Goal: Transaction & Acquisition: Book appointment/travel/reservation

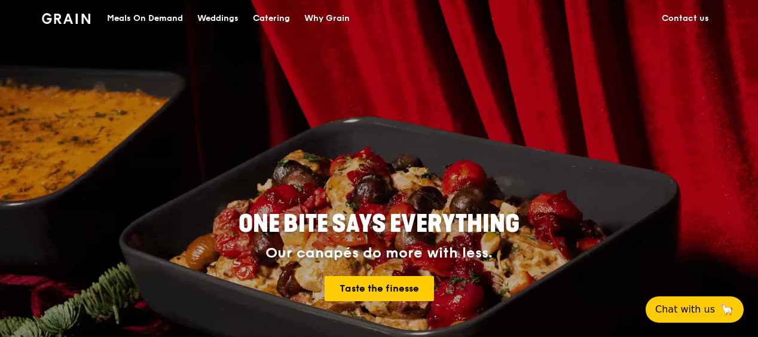
click at [273, 20] on div "Catering" at bounding box center [271, 19] width 37 height 36
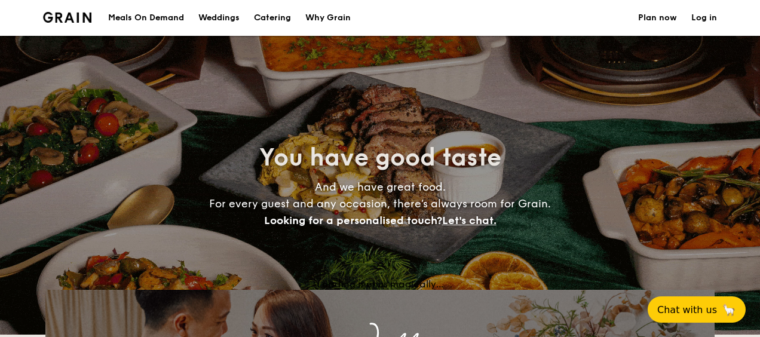
select select
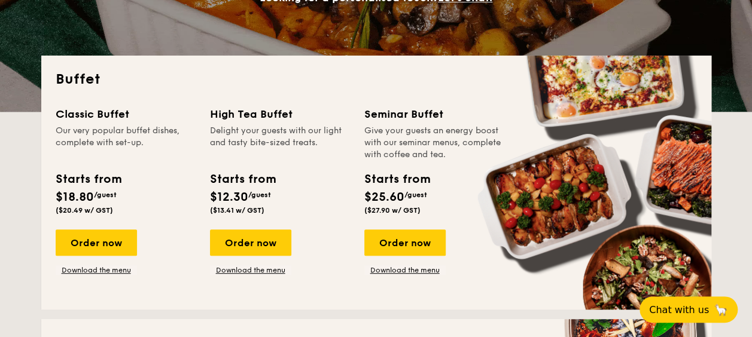
scroll to position [239, 0]
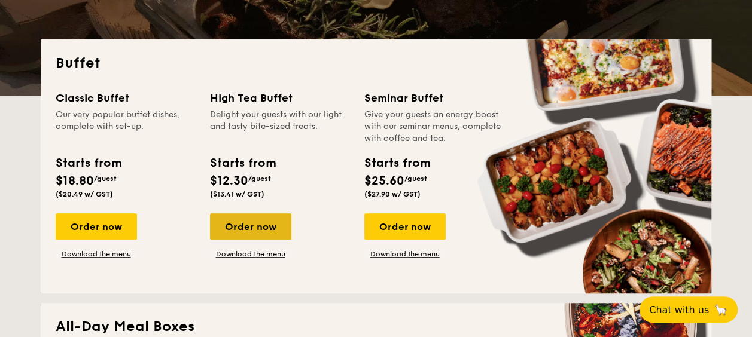
click at [246, 237] on div "Order now" at bounding box center [250, 226] width 81 height 26
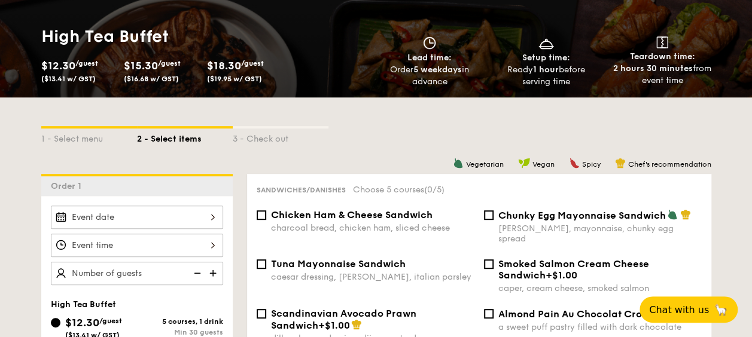
scroll to position [179, 0]
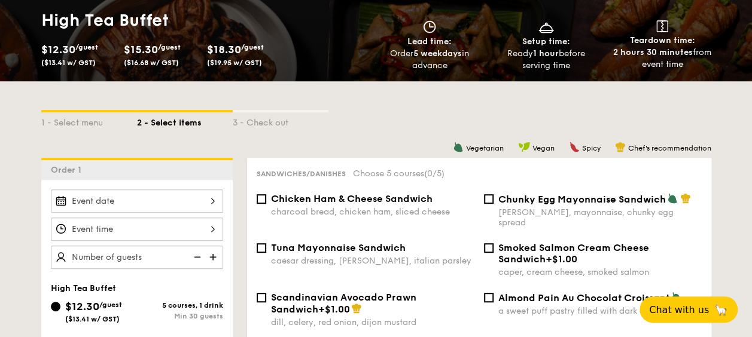
click at [124, 196] on div at bounding box center [137, 201] width 172 height 23
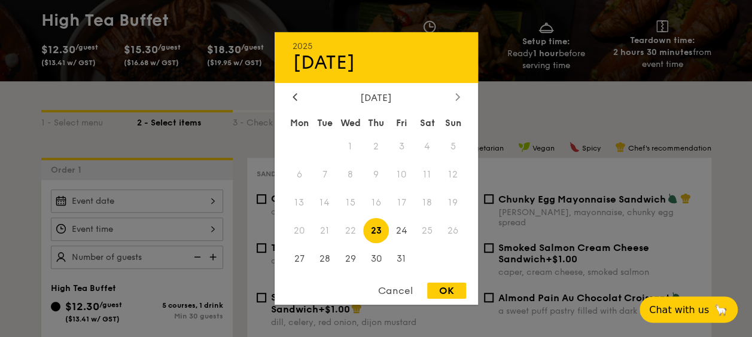
click at [456, 93] on icon at bounding box center [457, 96] width 4 height 7
click at [410, 228] on span "21" at bounding box center [402, 231] width 26 height 26
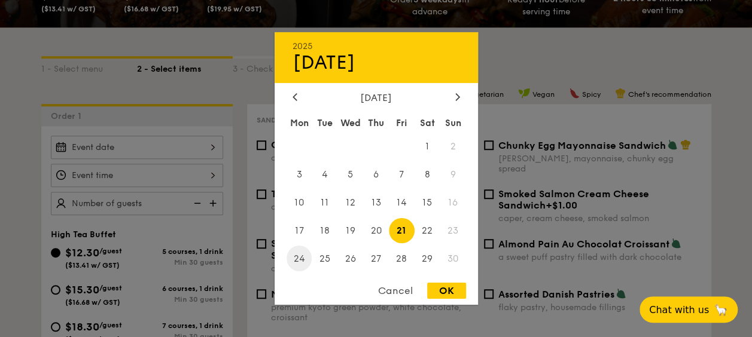
scroll to position [299, 0]
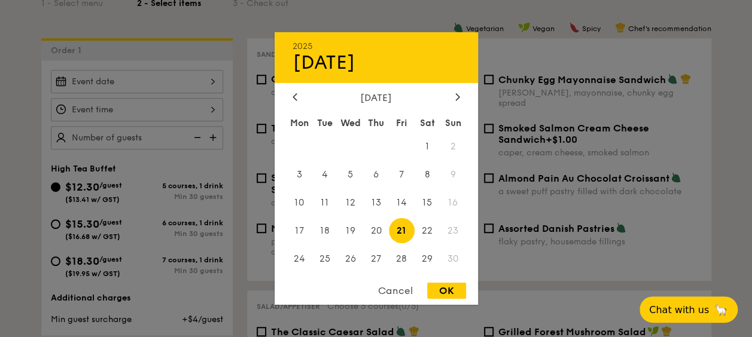
click at [447, 285] on div "OK" at bounding box center [446, 291] width 39 height 16
type input "[DATE]"
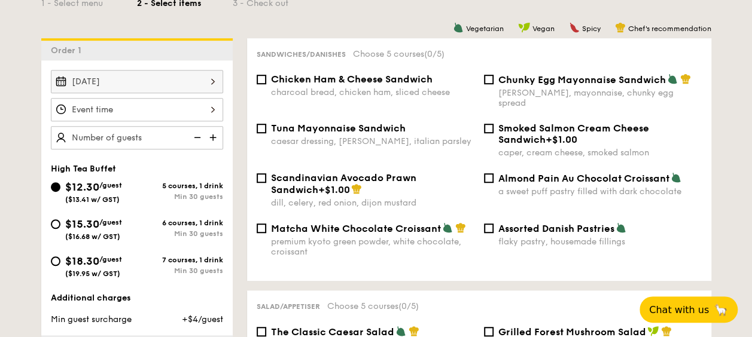
click at [140, 105] on div at bounding box center [376, 168] width 752 height 337
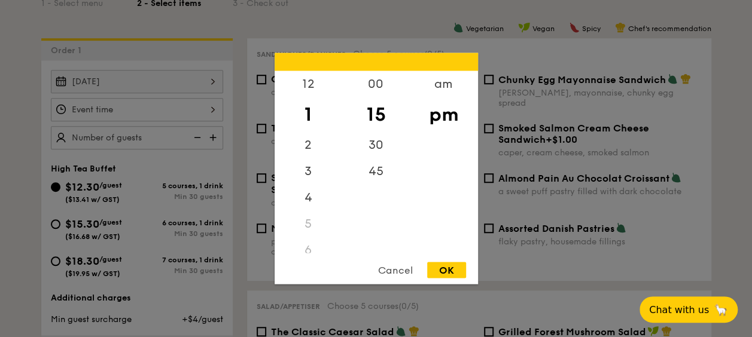
click at [140, 105] on div "12 1 2 3 4 5 6 7 8 9 10 11 00 15 30 45 am pm Cancel OK" at bounding box center [137, 109] width 172 height 23
drag, startPoint x: 303, startPoint y: 111, endPoint x: 303, endPoint y: 233, distance: 122.6
click at [303, 233] on div "12 1 2 3 4 5 6 7 8 9 10 11" at bounding box center [308, 162] width 68 height 182
drag, startPoint x: 303, startPoint y: 233, endPoint x: 310, endPoint y: 84, distance: 149.6
click at [310, 84] on div "12" at bounding box center [308, 88] width 68 height 35
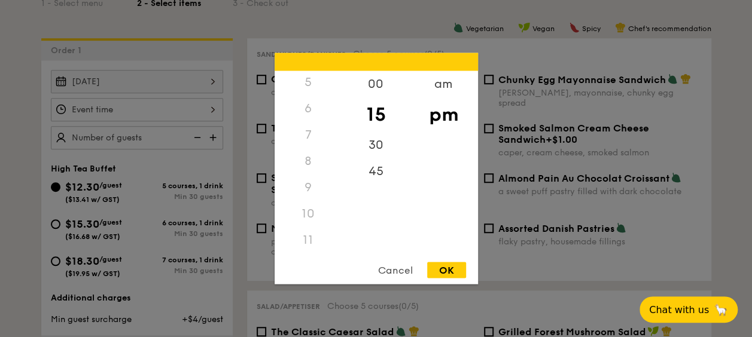
scroll to position [141, 0]
click at [311, 158] on div "8" at bounding box center [308, 162] width 68 height 26
click at [304, 159] on div "8" at bounding box center [308, 162] width 68 height 26
click at [307, 161] on div "8" at bounding box center [308, 162] width 68 height 26
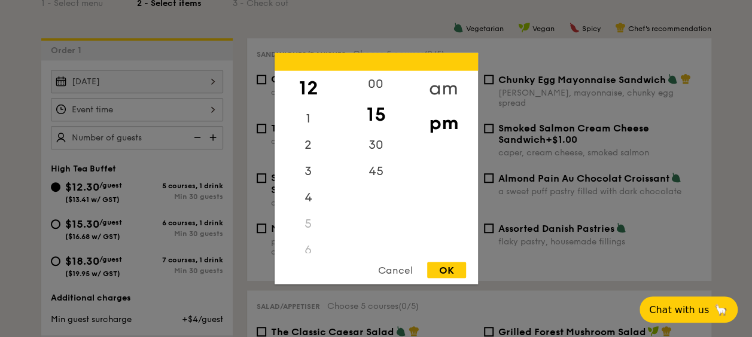
click at [445, 79] on div "am" at bounding box center [444, 88] width 68 height 35
click at [308, 153] on div "8" at bounding box center [308, 157] width 68 height 35
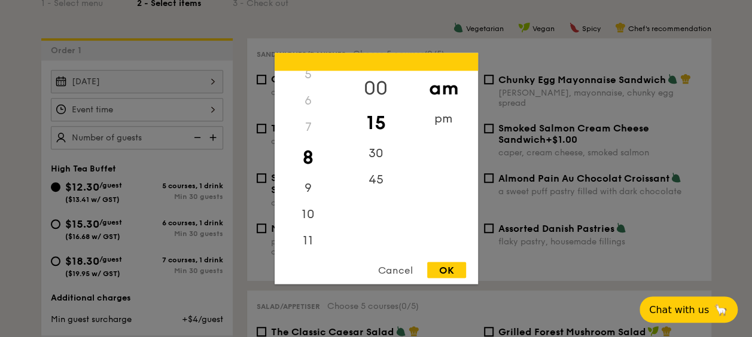
click at [373, 84] on div "00" at bounding box center [376, 88] width 68 height 35
click at [438, 268] on div "OK" at bounding box center [446, 270] width 39 height 16
type input "8:00AM"
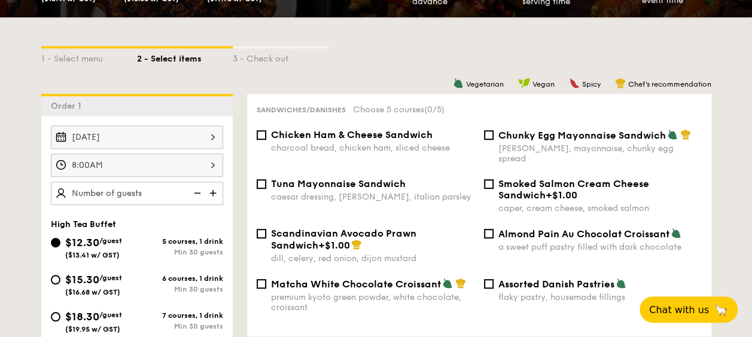
scroll to position [359, 0]
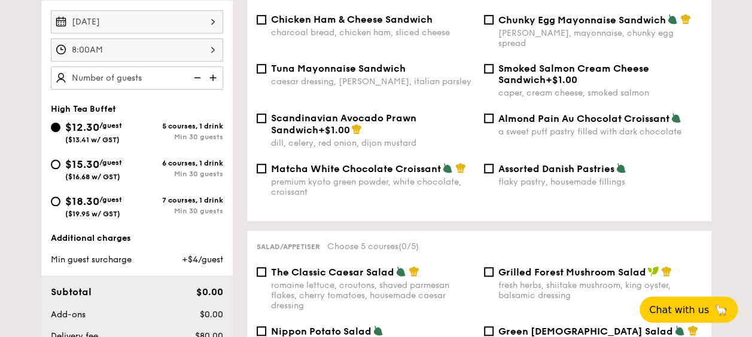
click at [217, 77] on img at bounding box center [214, 77] width 18 height 23
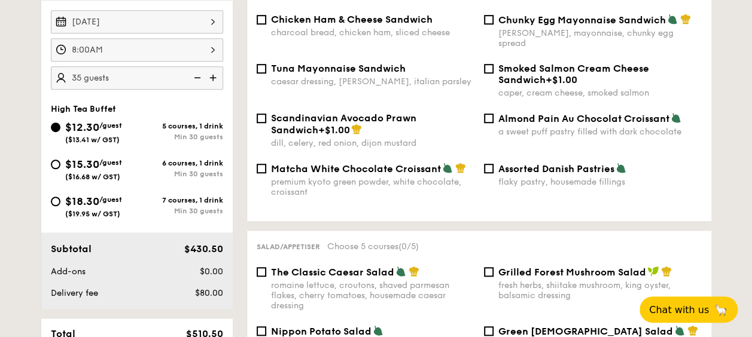
click at [217, 77] on img at bounding box center [214, 77] width 18 height 23
click at [215, 75] on img at bounding box center [214, 77] width 18 height 23
type input "50 guests"
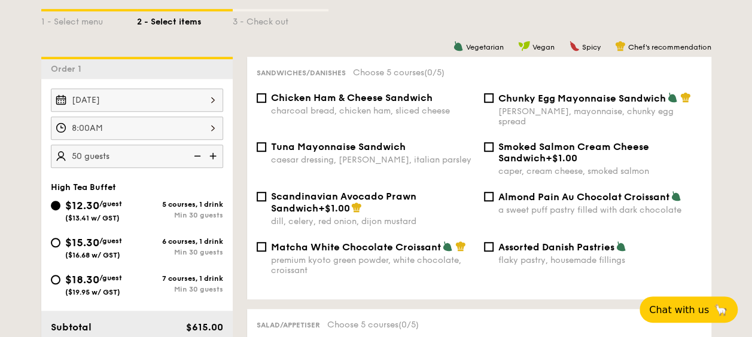
scroll to position [299, 0]
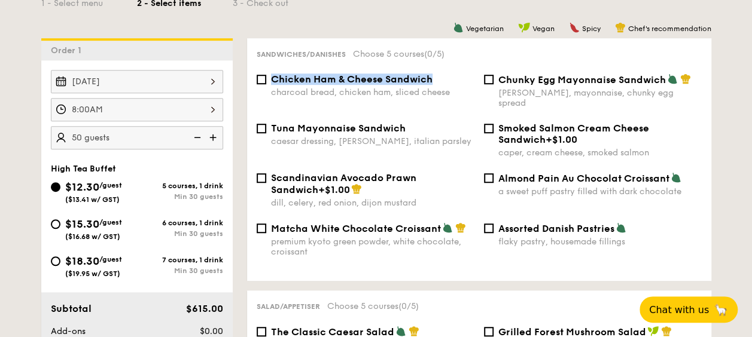
drag, startPoint x: 441, startPoint y: 77, endPoint x: 265, endPoint y: 79, distance: 175.8
click at [265, 79] on div "Chicken Ham & Cheese Sandwich charcoal bread, chicken ham, sliced cheese" at bounding box center [365, 86] width 227 height 24
copy span "Chicken Ham & Cheese Sandwich"
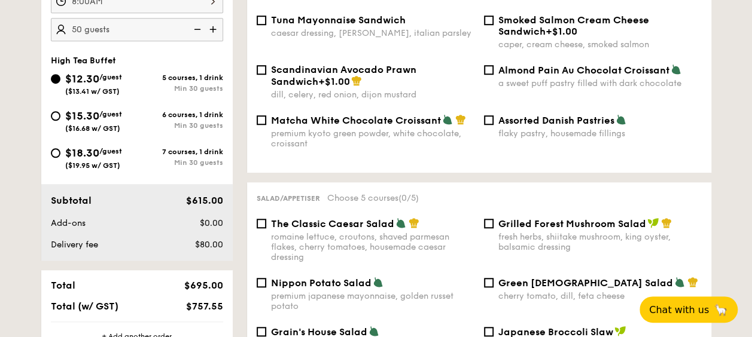
scroll to position [419, 0]
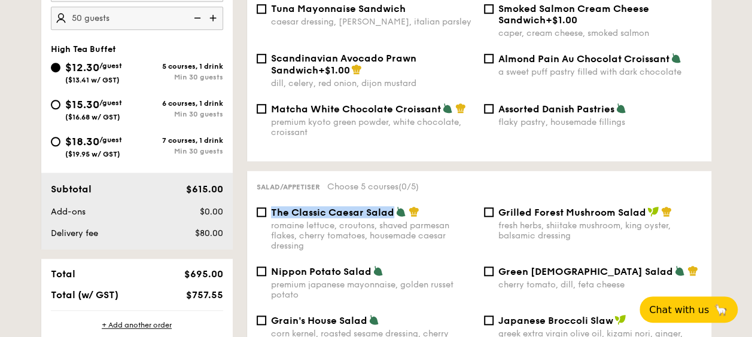
drag, startPoint x: 392, startPoint y: 206, endPoint x: 273, endPoint y: 207, distance: 119.6
click at [273, 207] on span "The Classic Caesar Salad" at bounding box center [332, 212] width 123 height 11
copy span "The Classic Caesar Salad"
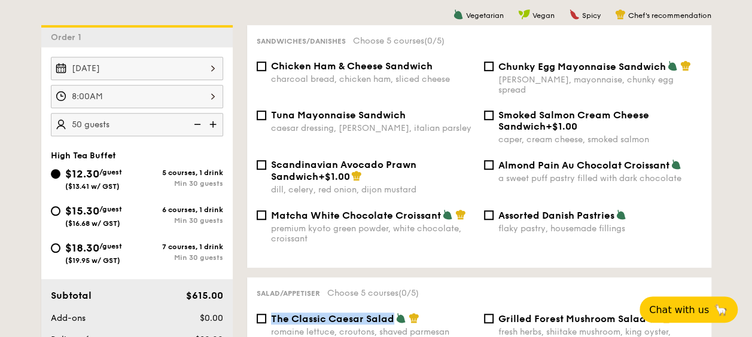
scroll to position [239, 0]
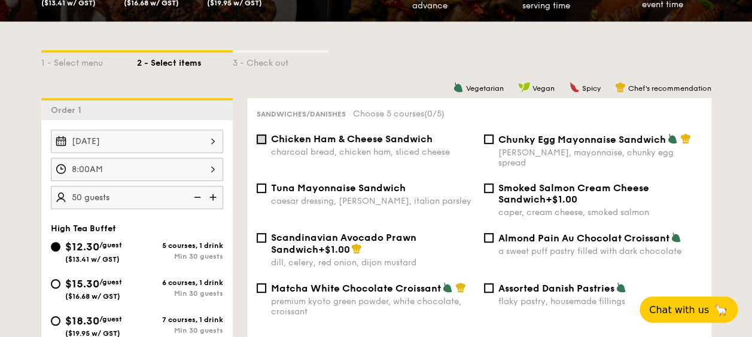
click at [258, 139] on input "Chicken Ham & Cheese Sandwich charcoal bread, chicken ham, sliced cheese" at bounding box center [261, 140] width 10 height 10
checkbox input "true"
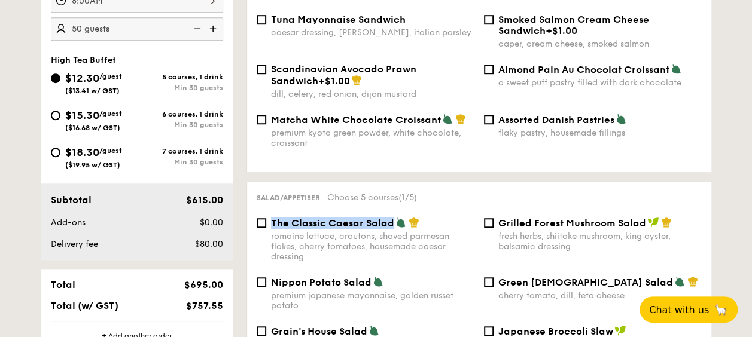
scroll to position [478, 0]
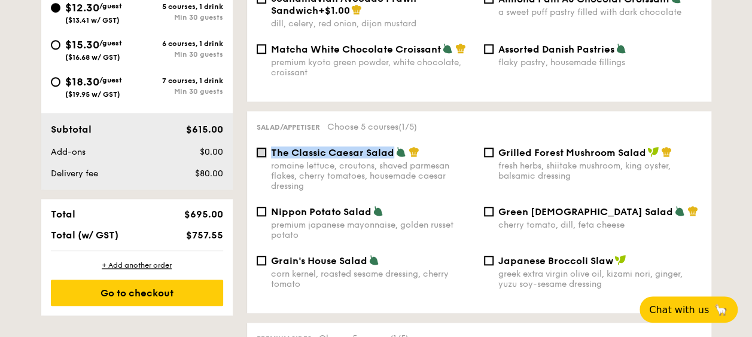
click at [259, 148] on input "The Classic Caesar Salad romaine lettuce, croutons, shaved parmesan flakes, che…" at bounding box center [261, 153] width 10 height 10
checkbox input "true"
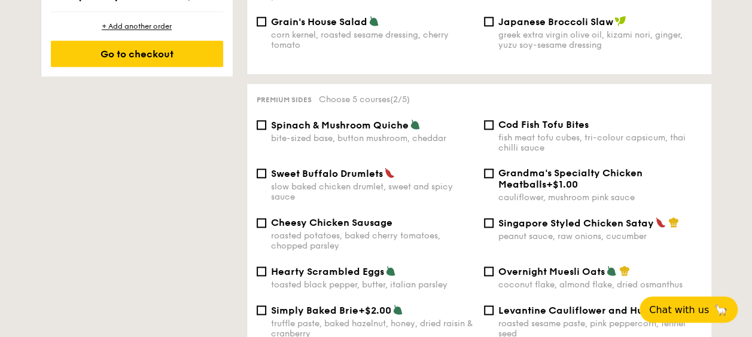
scroll to position [777, 0]
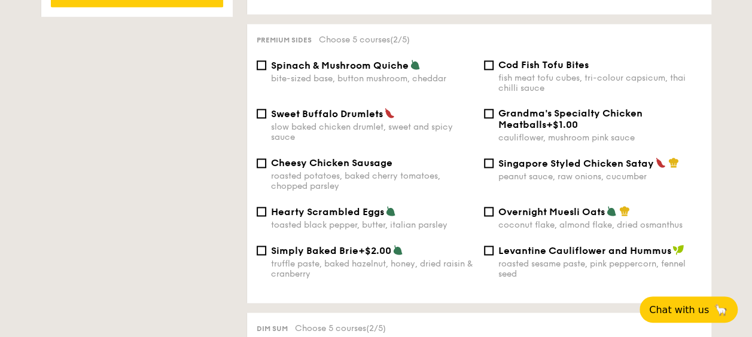
click at [287, 60] on span "Spinach & Mushroom Quiche" at bounding box center [340, 65] width 138 height 11
click at [266, 60] on input "Spinach & Mushroom Quiche bite-sized base, button mushroom, cheddar" at bounding box center [261, 65] width 10 height 10
checkbox input "true"
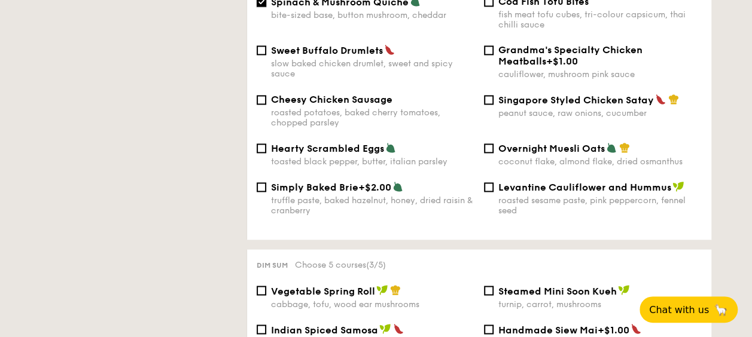
scroll to position [717, 0]
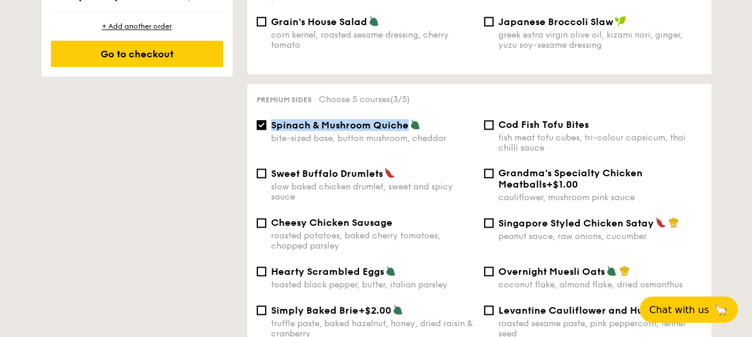
drag, startPoint x: 407, startPoint y: 121, endPoint x: 264, endPoint y: 127, distance: 143.0
click at [264, 132] on label "Spinach & Mushroom Quiche bite-sized base, button mushroom, cheddar" at bounding box center [365, 137] width 218 height 11
copy span "Spinach & Mushroom Quiche"
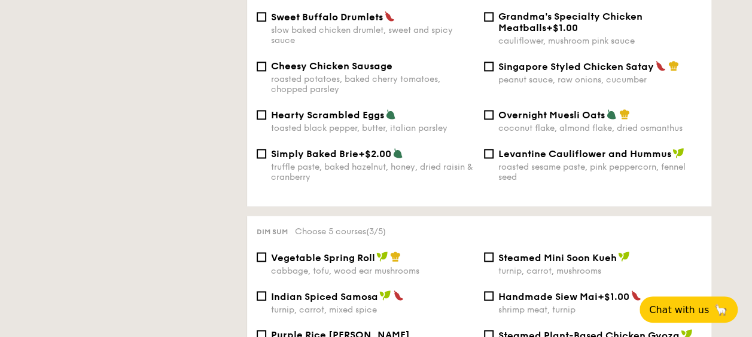
scroll to position [957, 0]
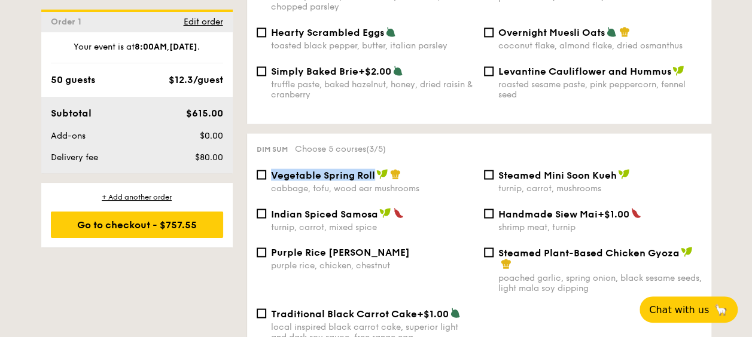
drag, startPoint x: 374, startPoint y: 173, endPoint x: 271, endPoint y: 172, distance: 102.2
click at [271, 172] on div "Vegetable Spring Roll" at bounding box center [372, 175] width 203 height 12
copy span "Vegetable Spring Roll"
click at [260, 172] on input "Vegetable Spring Roll cabbage, tofu, wood ear mushrooms" at bounding box center [261, 175] width 10 height 10
checkbox input "true"
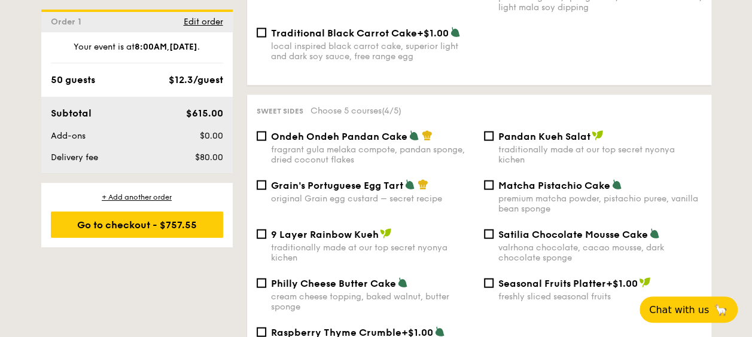
scroll to position [1256, 0]
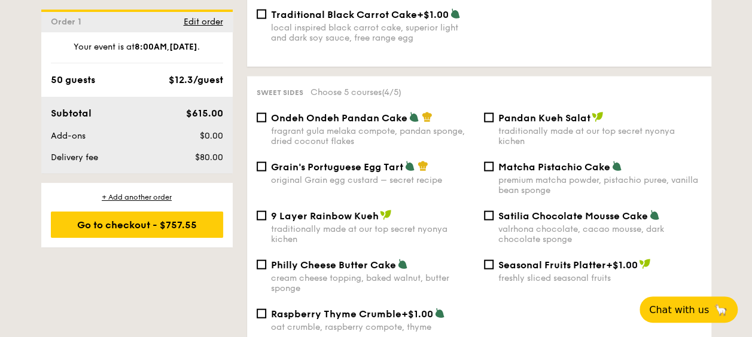
click at [738, 135] on div "1 - Select menu 2 - Select items 3 - Check out Order 1 Nov 21, 2025 8:00AM 50 g…" at bounding box center [376, 7] width 752 height 2004
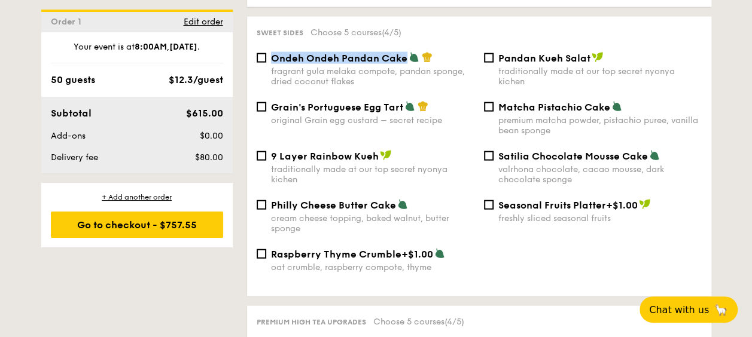
drag, startPoint x: 404, startPoint y: 57, endPoint x: 272, endPoint y: 59, distance: 131.6
click at [272, 59] on span "Ondeh Ondeh Pandan Cake" at bounding box center [339, 58] width 136 height 11
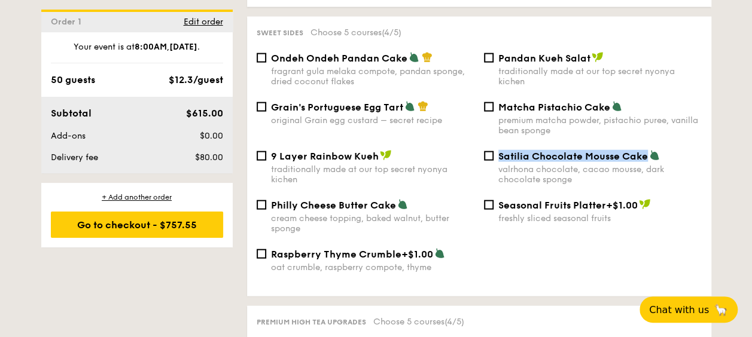
drag, startPoint x: 647, startPoint y: 155, endPoint x: 499, endPoint y: 158, distance: 148.3
click at [499, 158] on div "Satilia Chocolate Mousse Cake" at bounding box center [599, 156] width 203 height 12
copy span "Satilia Chocolate Mousse Cake"
click at [490, 159] on input "Satilia Chocolate Mousse Cake valrhona chocolate, cacao mousse, dark chocolate …" at bounding box center [489, 156] width 10 height 10
checkbox input "true"
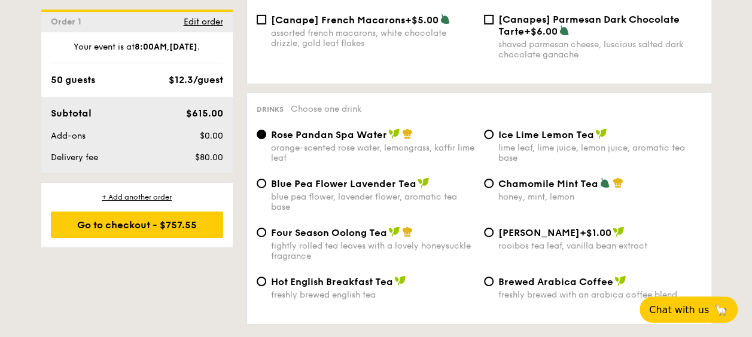
scroll to position [1913, 0]
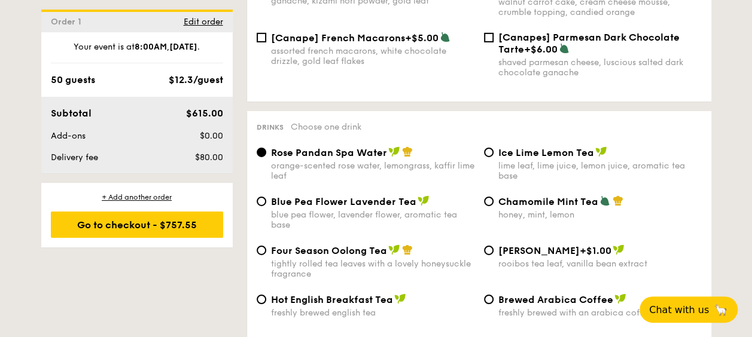
click at [578, 148] on span "Ice Lime Lemon Tea" at bounding box center [546, 152] width 96 height 11
click at [493, 148] on input "Ice Lime Lemon Tea lime leaf, lime juice, lemon juice, aromatic tea base" at bounding box center [489, 153] width 10 height 10
radio input "true"
drag, startPoint x: 592, startPoint y: 148, endPoint x: 495, endPoint y: 146, distance: 96.9
click at [495, 146] on div "Ice Lime Lemon Tea lime leaf, lime juice, lemon juice, aromatic tea base" at bounding box center [592, 163] width 227 height 35
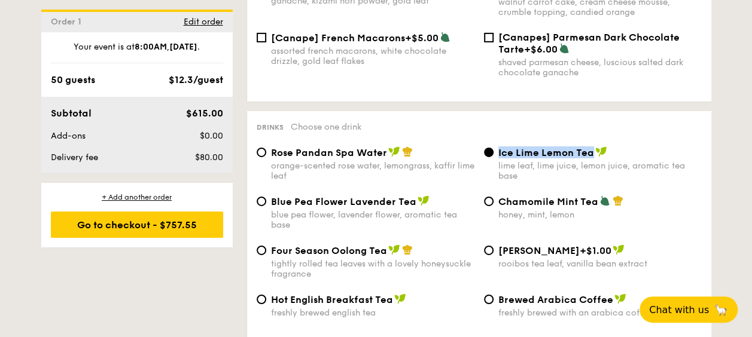
copy span "Ice Lime Lemon Tea"
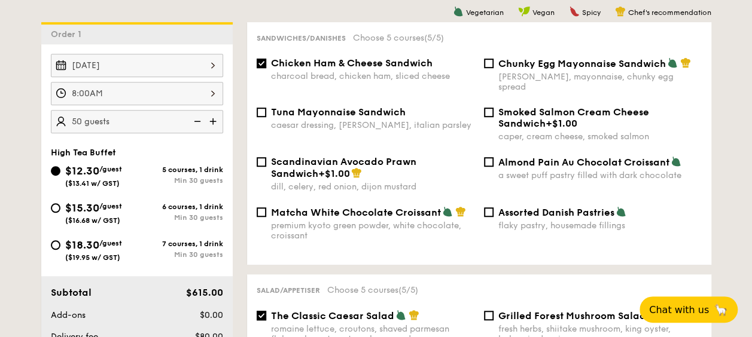
scroll to position [239, 0]
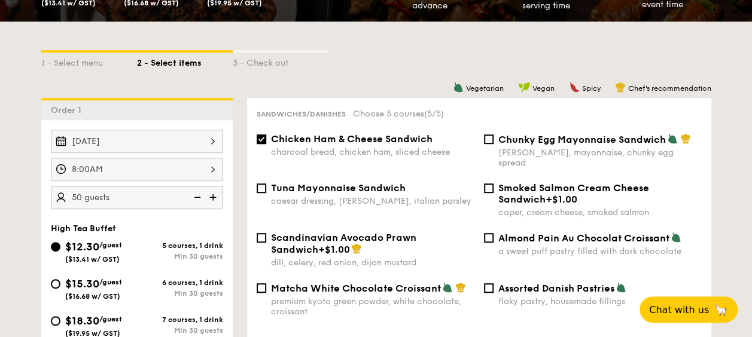
click at [63, 280] on div "$15.30 /guest ($16.68 w/ GST)" at bounding box center [94, 288] width 86 height 25
click at [60, 280] on input "$15.30 /guest ($16.68 w/ GST) 6 courses, 1 drink Min 30 guests" at bounding box center [56, 284] width 10 height 10
radio input "true"
checkbox input "false"
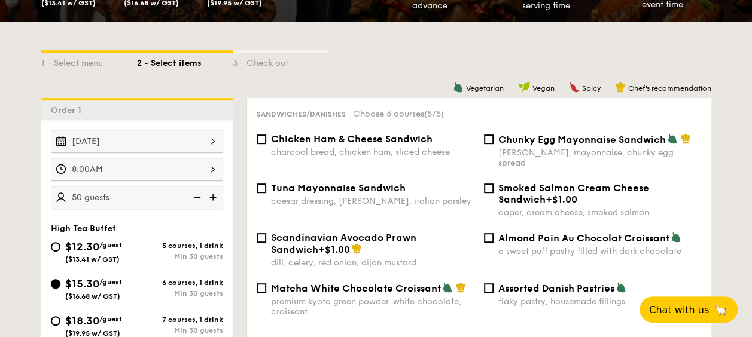
checkbox input "false"
radio input "true"
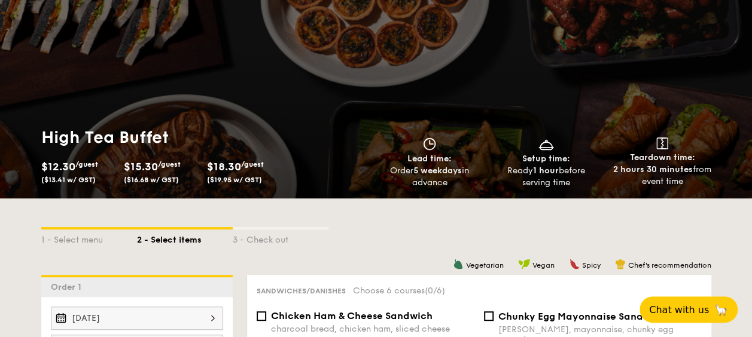
scroll to position [0, 0]
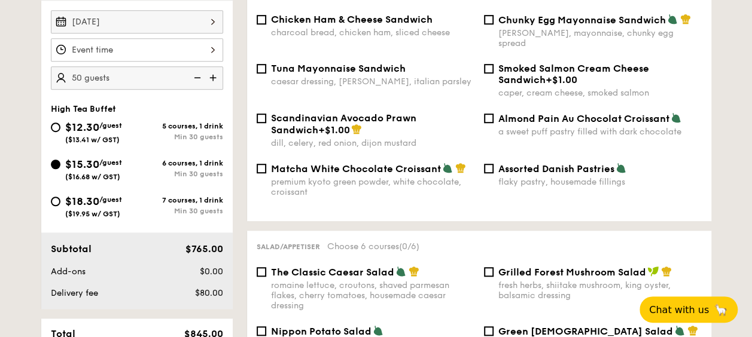
scroll to position [299, 0]
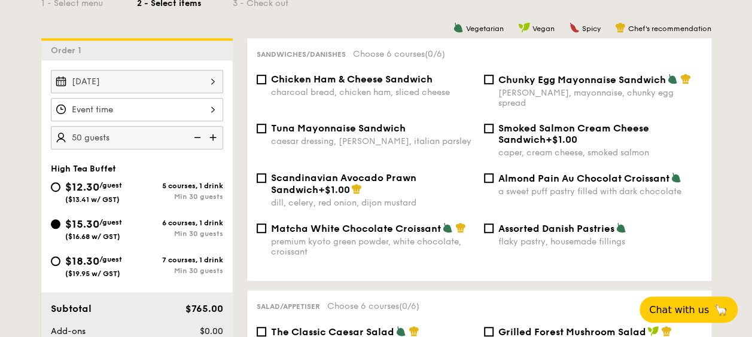
drag, startPoint x: 270, startPoint y: 79, endPoint x: 283, endPoint y: 86, distance: 15.0
click at [271, 79] on span "Chicken Ham & Cheese Sandwich" at bounding box center [351, 79] width 161 height 11
click at [266, 79] on input "Chicken Ham & Cheese Sandwich charcoal bread, chicken ham, sliced cheese" at bounding box center [261, 80] width 10 height 10
checkbox input "true"
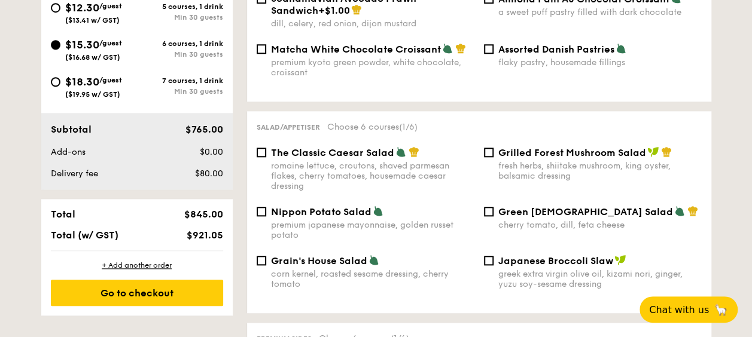
click at [344, 149] on span "The Classic Caesar Salad" at bounding box center [332, 152] width 123 height 11
click at [266, 149] on input "The Classic Caesar Salad romaine lettuce, croutons, shaved parmesan flakes, che…" at bounding box center [261, 153] width 10 height 10
checkbox input "true"
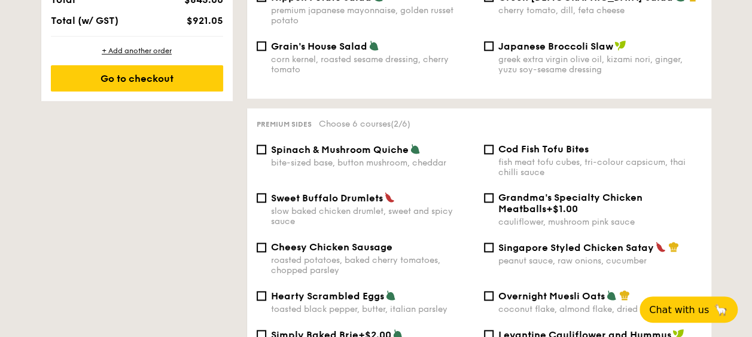
scroll to position [717, 0]
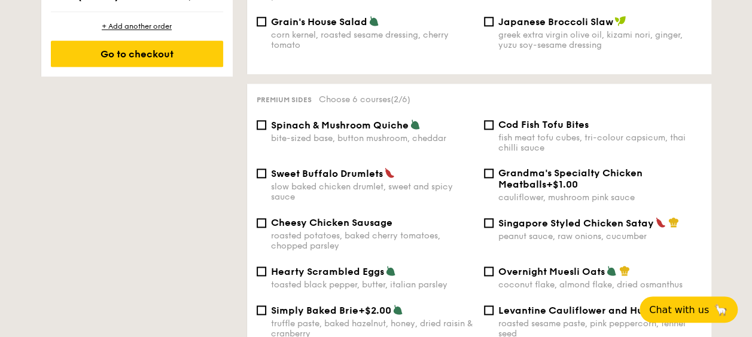
click at [340, 120] on span "Spinach & Mushroom Quiche" at bounding box center [340, 125] width 138 height 11
click at [266, 120] on input "Spinach & Mushroom Quiche bite-sized base, button mushroom, cheddar" at bounding box center [261, 125] width 10 height 10
checkbox input "true"
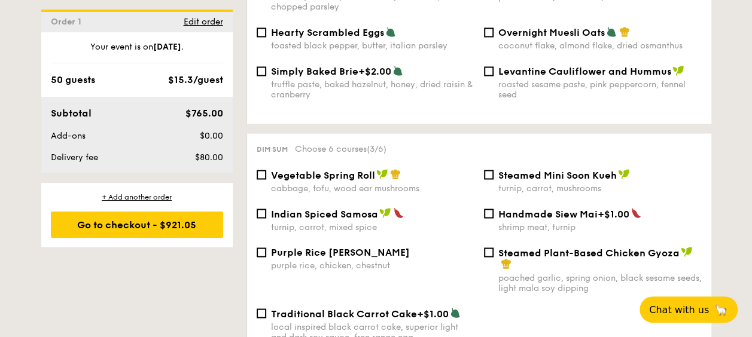
scroll to position [1016, 0]
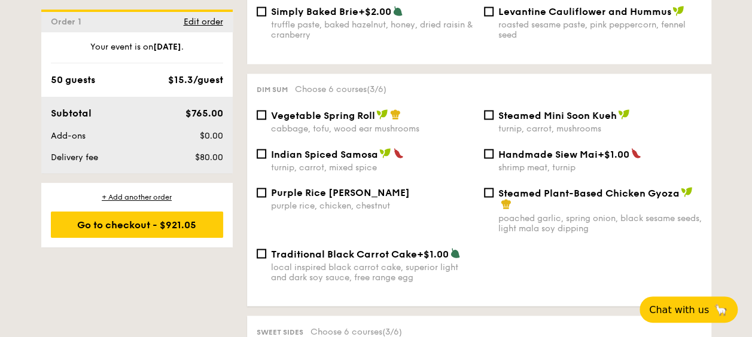
click at [328, 113] on span "Vegetable Spring Roll" at bounding box center [323, 114] width 104 height 11
click at [266, 113] on input "Vegetable Spring Roll cabbage, tofu, wood ear mushrooms" at bounding box center [261, 115] width 10 height 10
checkbox input "true"
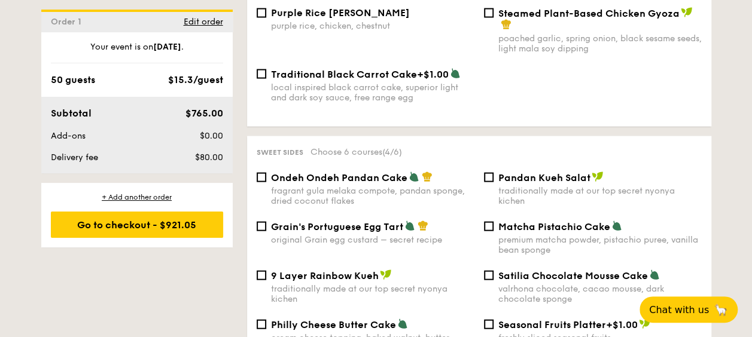
scroll to position [1256, 0]
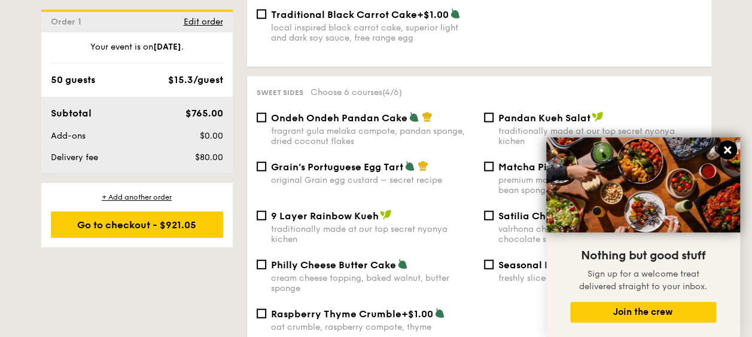
click at [725, 148] on icon at bounding box center [726, 149] width 7 height 7
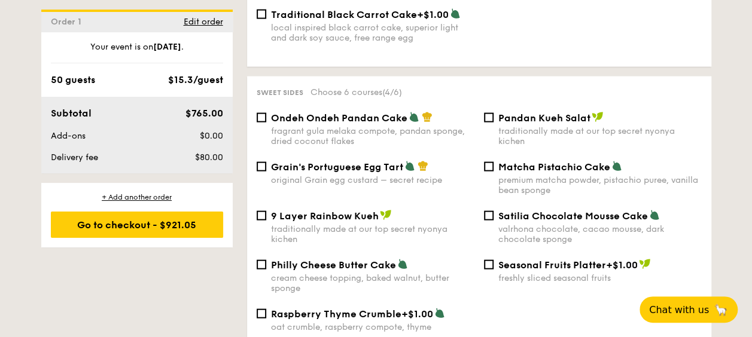
click at [502, 216] on span "Satilia Chocolate Mousse Cake" at bounding box center [572, 215] width 149 height 11
click at [493, 216] on input "Satilia Chocolate Mousse Cake valrhona chocolate, cacao mousse, dark chocolate …" at bounding box center [489, 216] width 10 height 10
checkbox input "true"
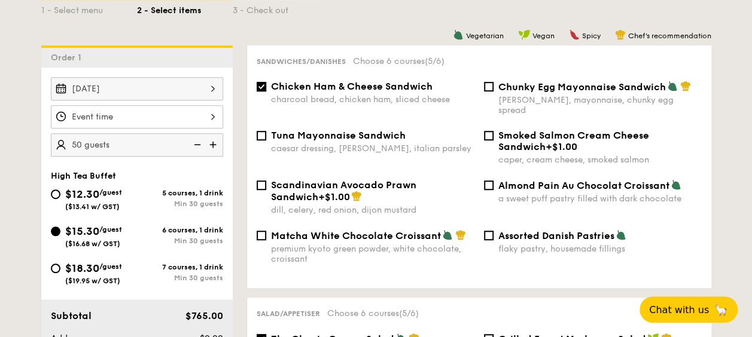
scroll to position [239, 0]
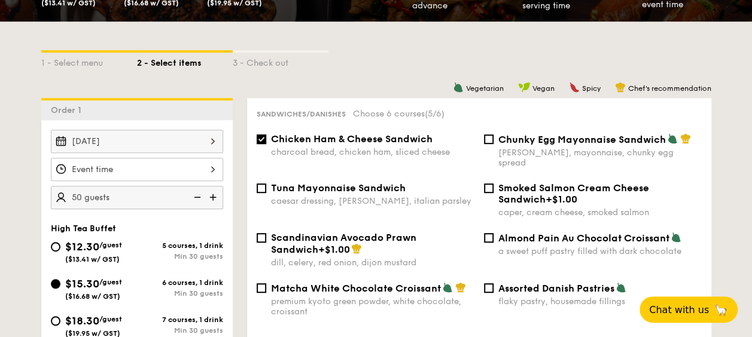
click at [515, 145] on span "Chunky Egg Mayonnaise Sandwich" at bounding box center [581, 139] width 167 height 11
click at [493, 144] on input "Chunky Egg Mayonnaise Sandwich dijon mustard, mayonnaise, chunky egg spread" at bounding box center [489, 140] width 10 height 10
checkbox input "true"
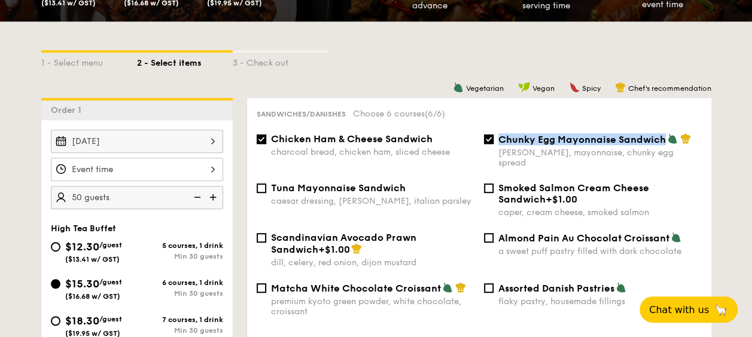
drag, startPoint x: 662, startPoint y: 139, endPoint x: 500, endPoint y: 139, distance: 162.6
click at [500, 139] on span "Chunky Egg Mayonnaise Sandwich" at bounding box center [581, 139] width 167 height 11
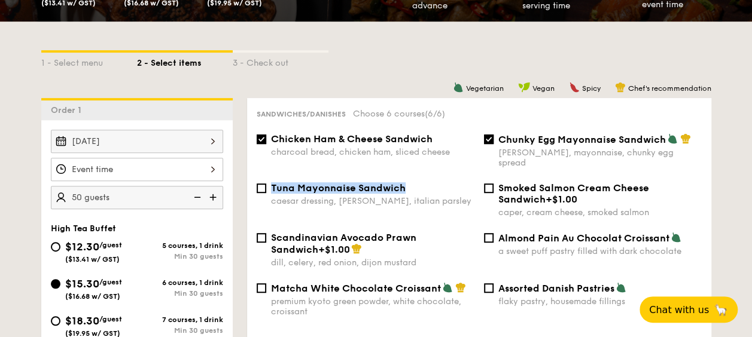
drag, startPoint x: 407, startPoint y: 179, endPoint x: 269, endPoint y: 182, distance: 138.1
click at [269, 182] on div "Tuna Mayonnaise Sandwich caesar dressing, [GEOGRAPHIC_DATA], italian parsley" at bounding box center [365, 194] width 227 height 24
copy span "Tuna Mayonnaise Sandwich"
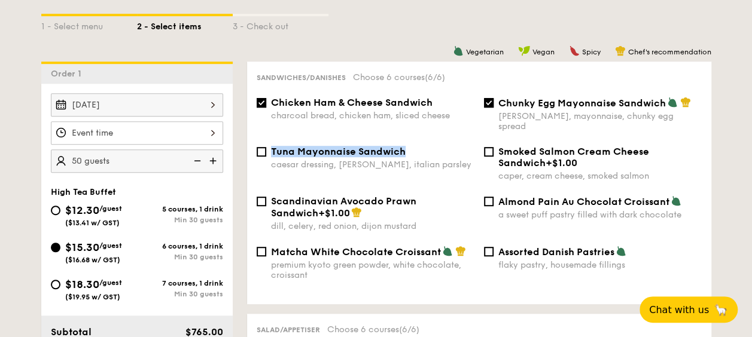
scroll to position [359, 0]
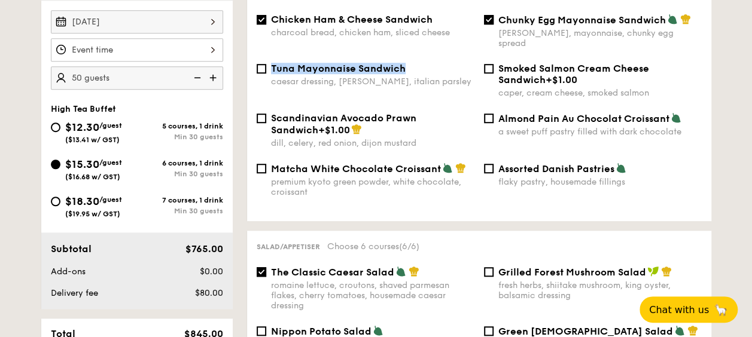
click at [139, 45] on div at bounding box center [137, 49] width 172 height 23
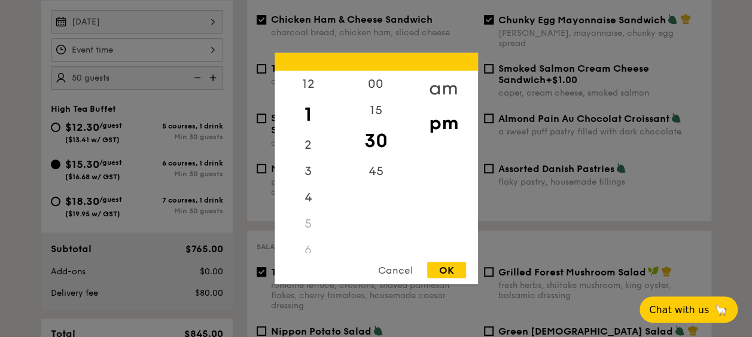
click at [457, 82] on div "am" at bounding box center [444, 88] width 68 height 35
click at [308, 166] on div "8" at bounding box center [308, 166] width 68 height 35
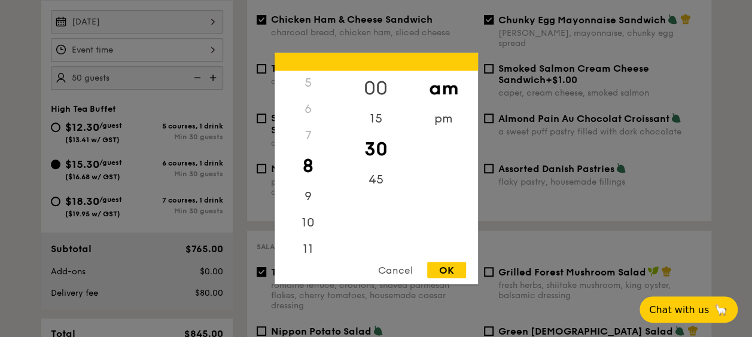
click at [384, 83] on div "00" at bounding box center [376, 88] width 68 height 35
click at [307, 135] on div "7" at bounding box center [308, 136] width 68 height 26
click at [454, 271] on div "OK" at bounding box center [446, 270] width 39 height 16
type input "8:00AM"
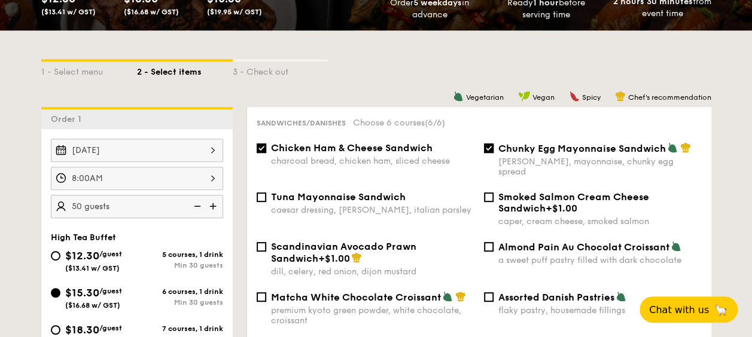
scroll to position [179, 0]
